Goal: Information Seeking & Learning: Learn about a topic

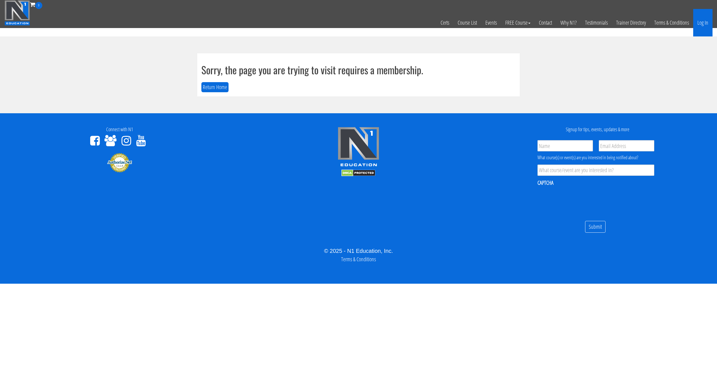
click at [697, 27] on link "Log In" at bounding box center [702, 22] width 19 height 27
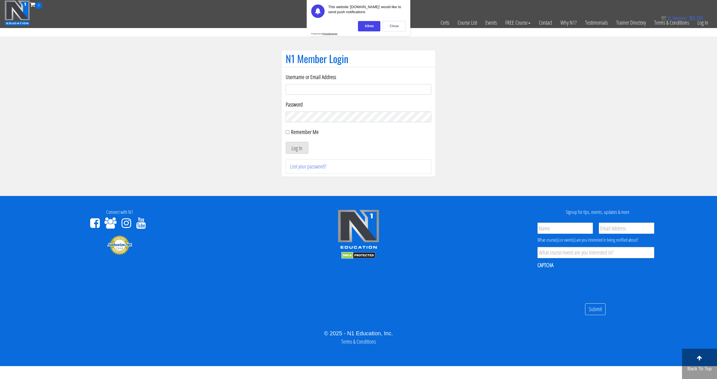
type input "pinedaa24@gmail.com"
click at [286, 142] on button "Log In" at bounding box center [297, 148] width 23 height 12
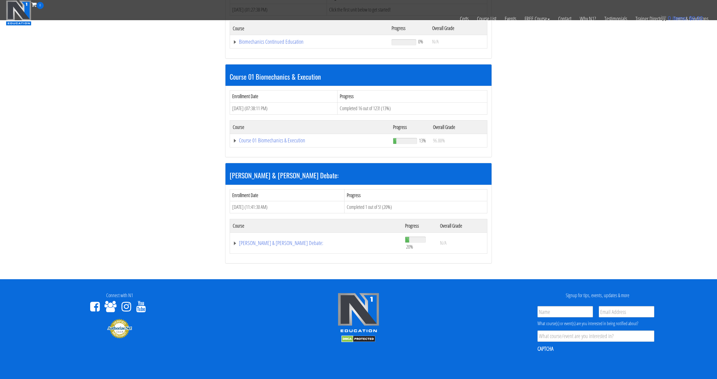
scroll to position [113, 0]
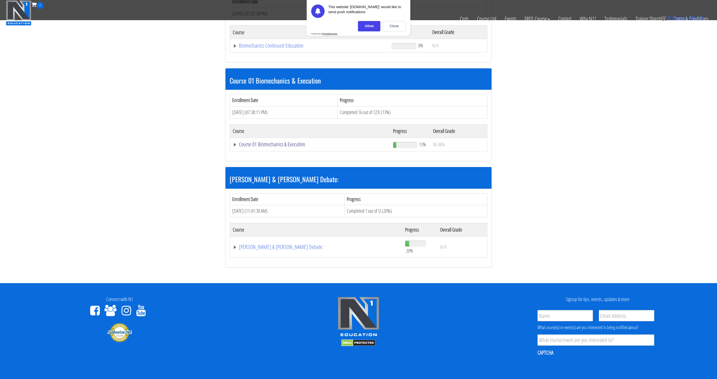
click at [286, 48] on link "Course 01 Biomechanics & Execution" at bounding box center [309, 46] width 153 height 6
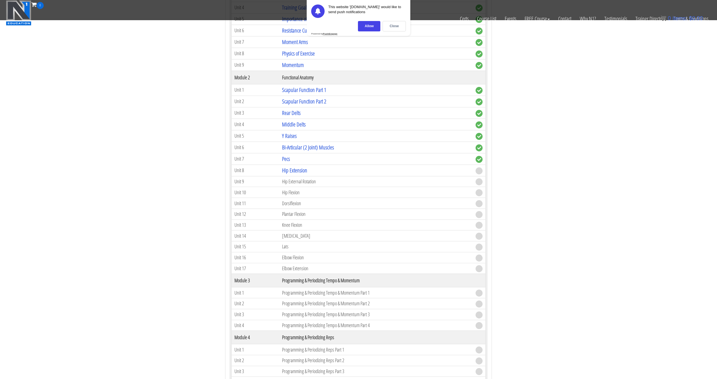
scroll to position [313, 0]
click at [293, 173] on link "Hip Extension" at bounding box center [294, 170] width 25 height 8
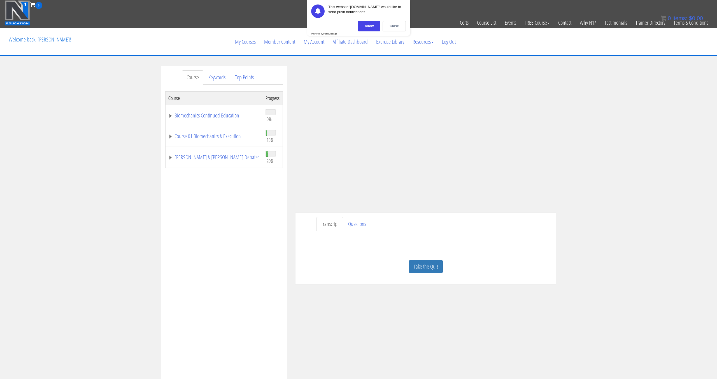
click at [382, 28] on div "Allow Close" at bounding box center [358, 26] width 95 height 10
click at [394, 29] on div "Close" at bounding box center [394, 26] width 23 height 10
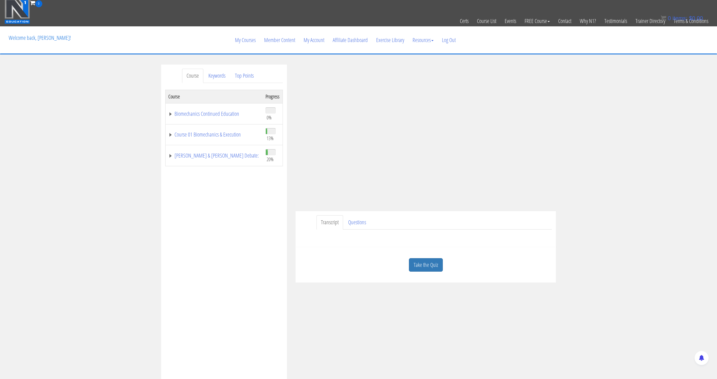
click at [437, 263] on link "Take the Quiz" at bounding box center [426, 265] width 34 height 14
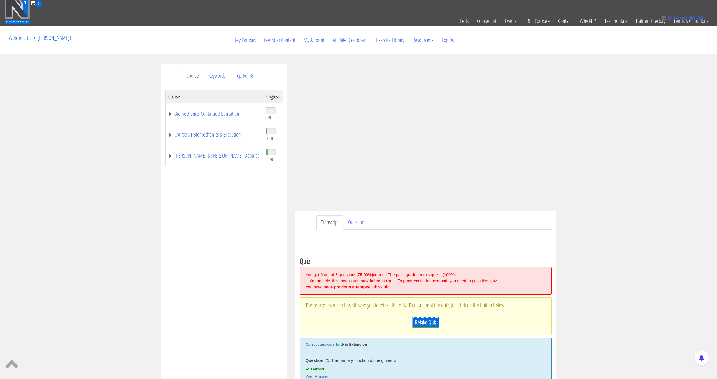
click at [432, 321] on link "Retake Quiz" at bounding box center [425, 322] width 27 height 11
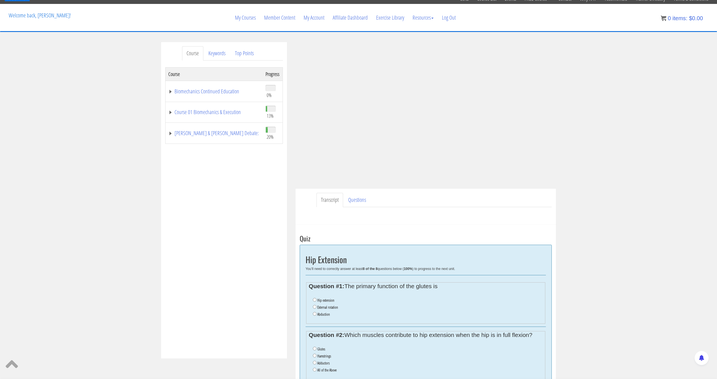
scroll to position [25, 0]
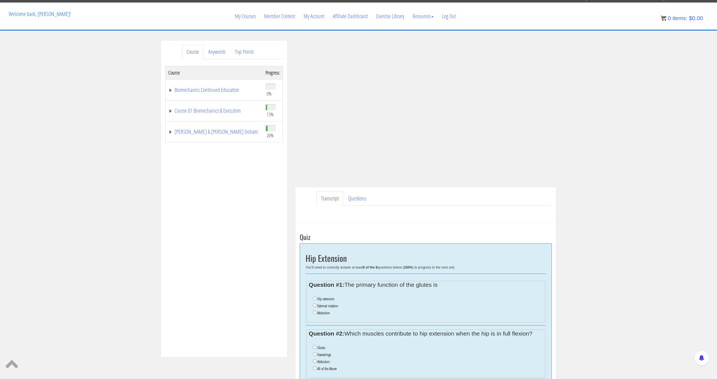
click at [328, 300] on label "Hip extension" at bounding box center [325, 298] width 17 height 4
click at [317, 300] on input "Hip extension" at bounding box center [315, 298] width 4 height 4
radio input "true"
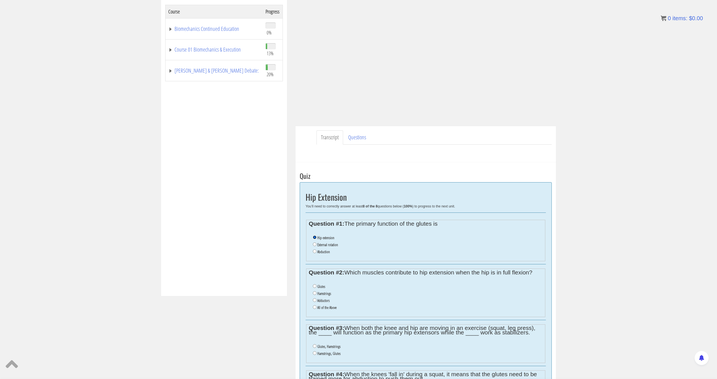
scroll to position [88, 0]
click at [324, 305] on label "All of the Above" at bounding box center [326, 306] width 19 height 4
click at [317, 305] on input "All of the Above" at bounding box center [315, 306] width 4 height 4
radio input "true"
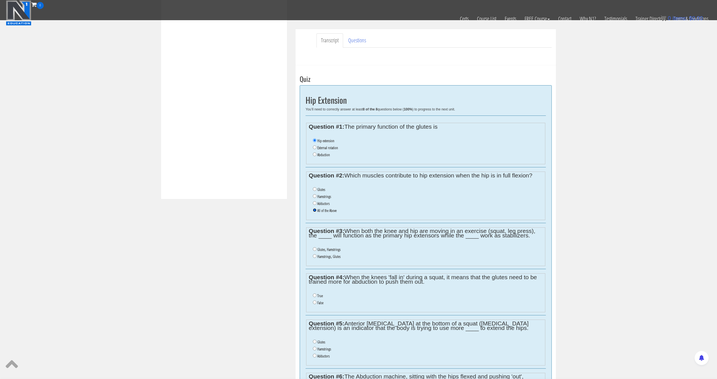
scroll to position [156, 0]
click at [332, 248] on label "Glutes, Hamstrings" at bounding box center [328, 248] width 23 height 4
click at [317, 248] on input "Glutes, Hamstrings" at bounding box center [315, 248] width 4 height 4
radio input "true"
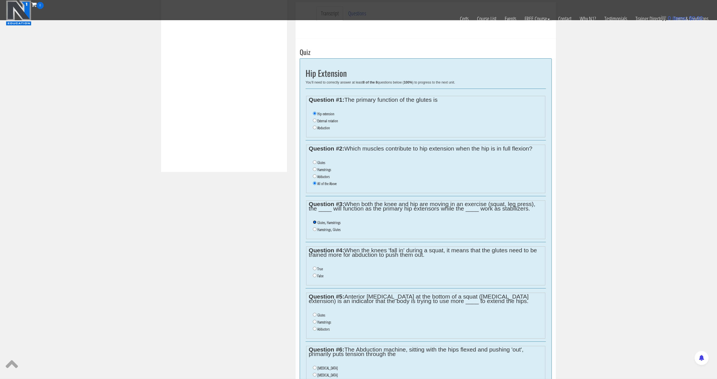
scroll to position [182, 0]
click at [315, 274] on input "False" at bounding box center [315, 276] width 4 height 4
radio input "true"
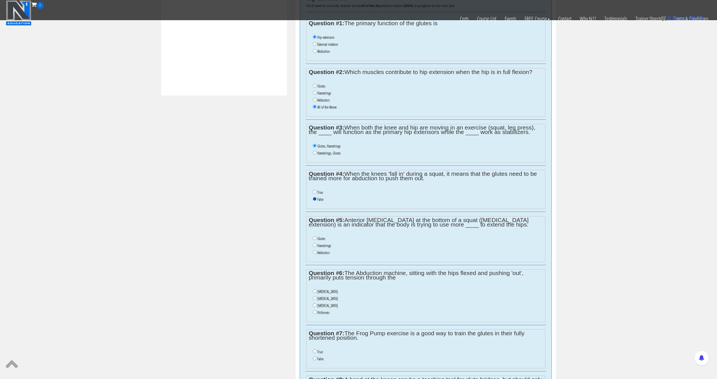
scroll to position [260, 0]
click at [324, 245] on label "Hamstrings" at bounding box center [324, 244] width 14 height 4
click at [317, 245] on input "Hamstrings" at bounding box center [315, 244] width 4 height 4
radio input "true"
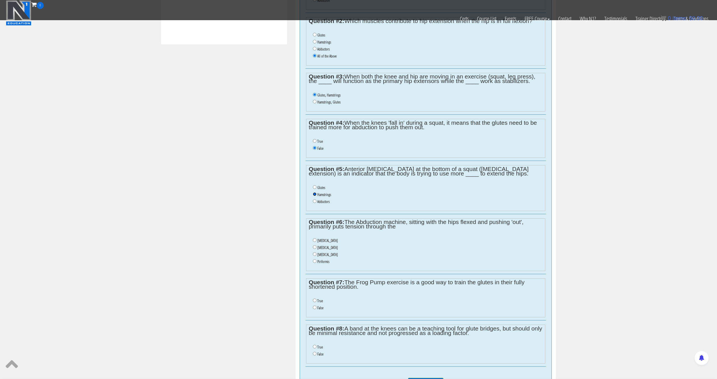
scroll to position [310, 0]
click at [319, 262] on label "Piriformis" at bounding box center [323, 261] width 12 height 4
click at [317, 262] on input "Piriformis" at bounding box center [315, 261] width 4 height 4
radio input "true"
click at [321, 308] on label "False" at bounding box center [320, 307] width 6 height 4
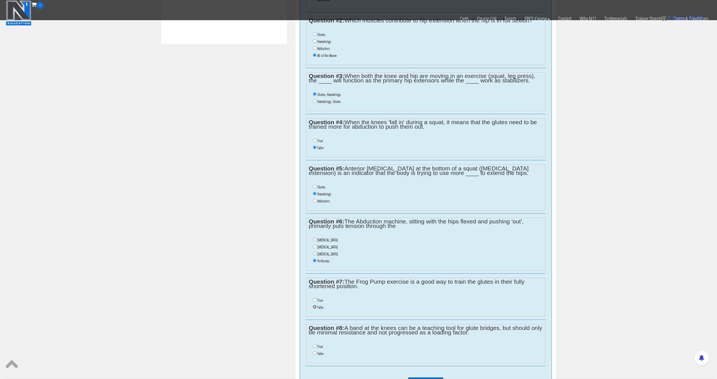
click at [317, 308] on input "False" at bounding box center [315, 307] width 4 height 4
radio input "true"
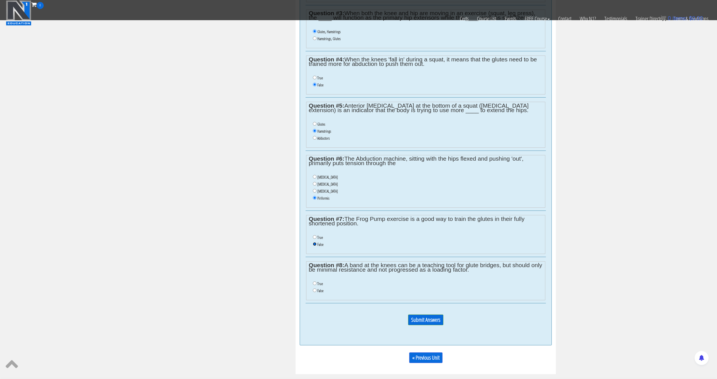
scroll to position [374, 0]
click at [318, 283] on label "True" at bounding box center [320, 283] width 6 height 4
click at [317, 283] on input "True" at bounding box center [315, 283] width 4 height 4
radio input "true"
click at [419, 317] on input "Submit Answers" at bounding box center [425, 319] width 35 height 11
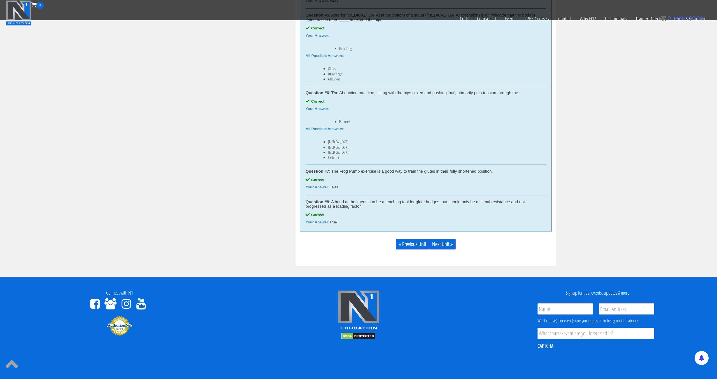
scroll to position [623, 0]
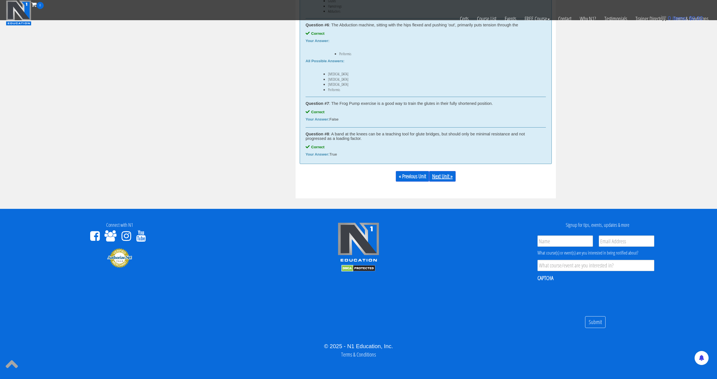
click at [453, 179] on link "Next Unit »" at bounding box center [442, 176] width 27 height 11
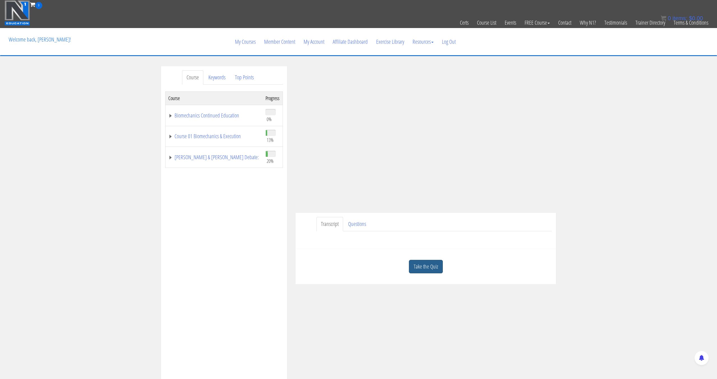
click at [437, 264] on link "Take the Quiz" at bounding box center [426, 267] width 34 height 14
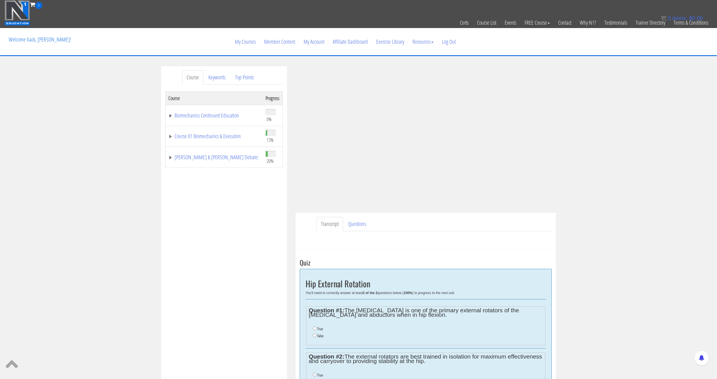
scroll to position [2, 0]
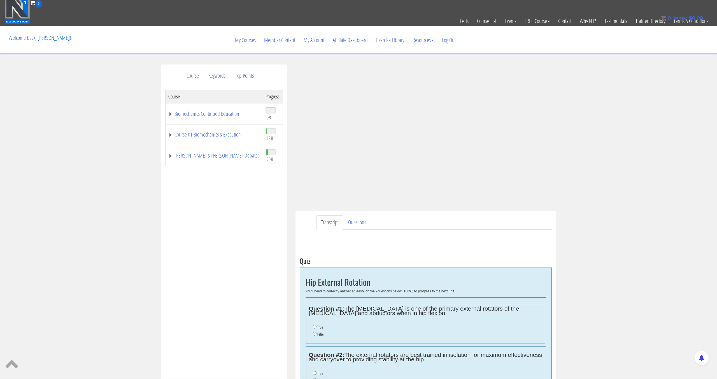
click at [315, 329] on li "True" at bounding box center [428, 327] width 230 height 7
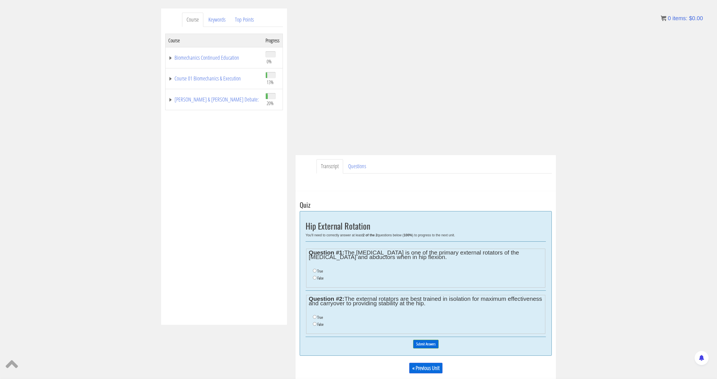
scroll to position [66, 0]
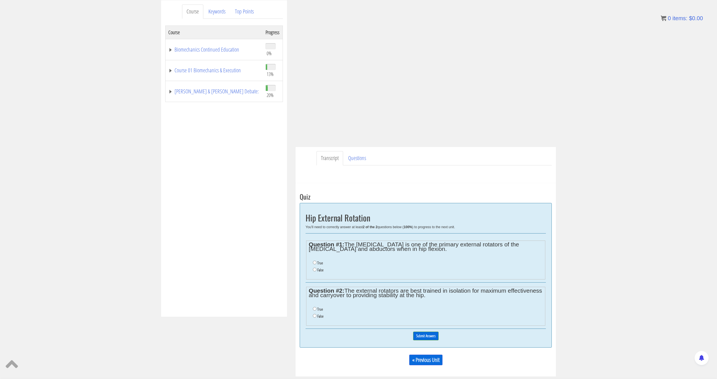
click at [315, 310] on li "True" at bounding box center [428, 309] width 230 height 7
click at [314, 308] on input "True" at bounding box center [315, 309] width 4 height 4
radio input "true"
click at [315, 262] on input "True" at bounding box center [315, 263] width 4 height 4
radio input "true"
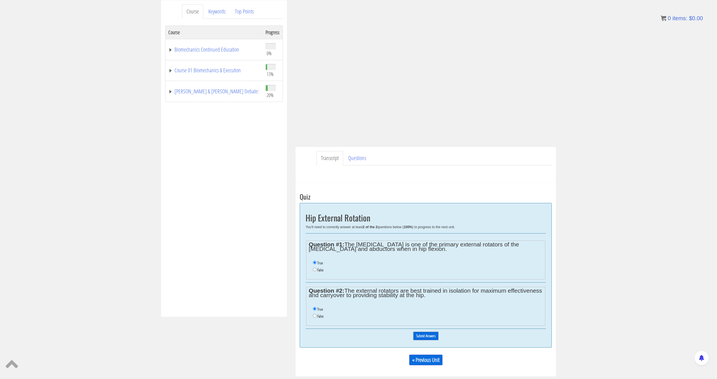
click at [431, 335] on input "Submit Answers" at bounding box center [425, 335] width 25 height 9
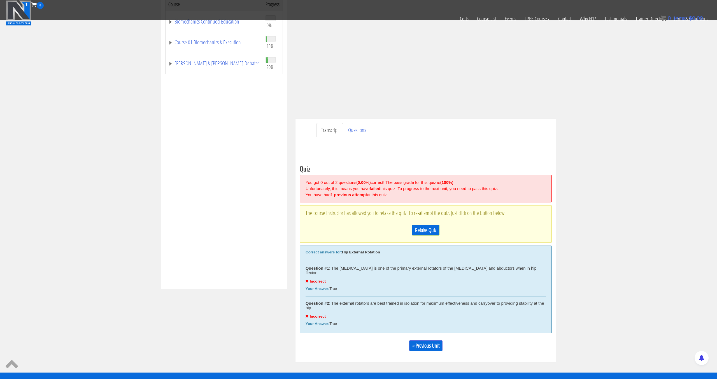
scroll to position [225, 0]
